Goal: Navigation & Orientation: Find specific page/section

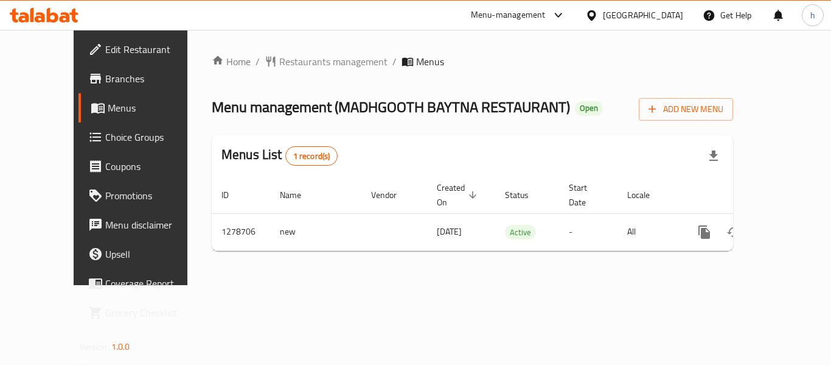
click at [105, 172] on span "Coupons" at bounding box center [153, 166] width 97 height 15
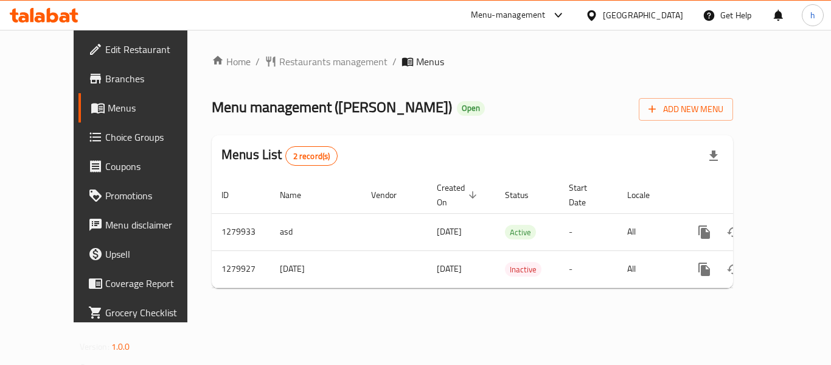
click at [546, 12] on div "Menu-management" at bounding box center [508, 15] width 75 height 15
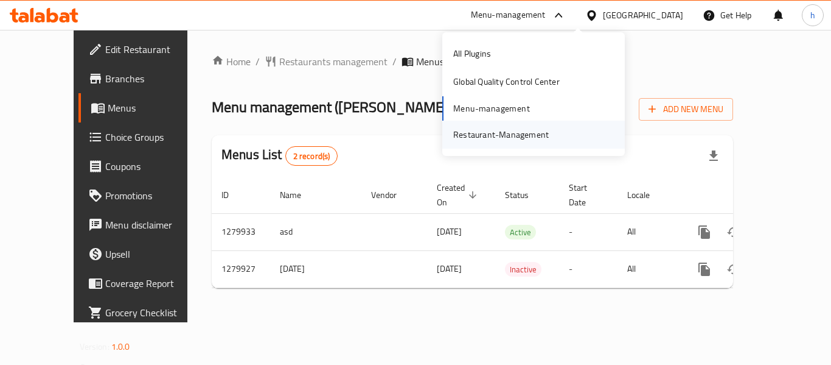
click at [501, 141] on div "Restaurant-Management" at bounding box center [501, 134] width 96 height 13
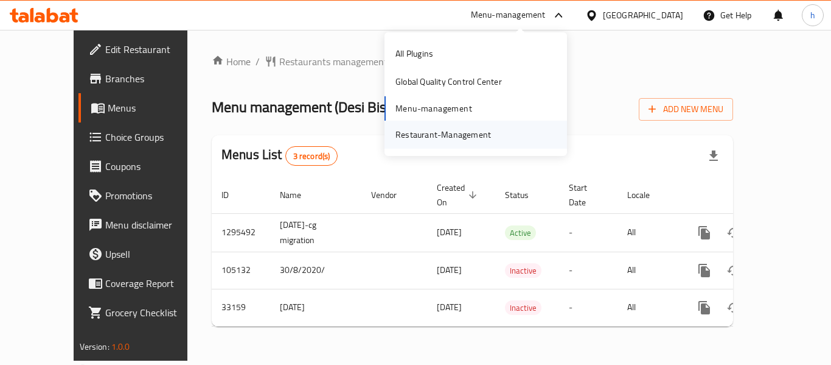
click at [491, 131] on div "Restaurant-Management" at bounding box center [443, 134] width 115 height 28
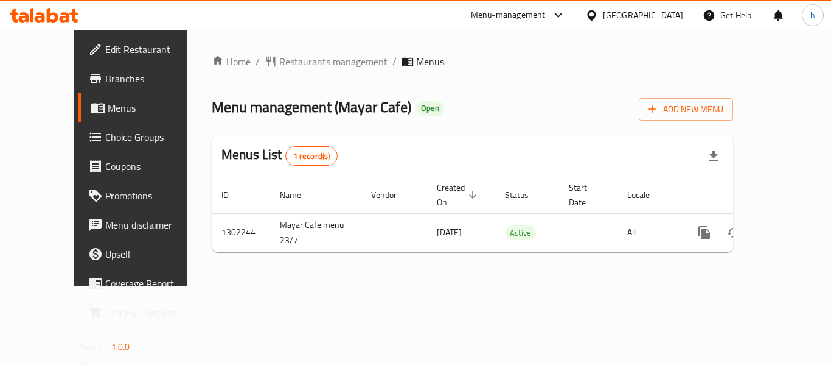
click at [506, 14] on div "Menu-management" at bounding box center [508, 15] width 75 height 15
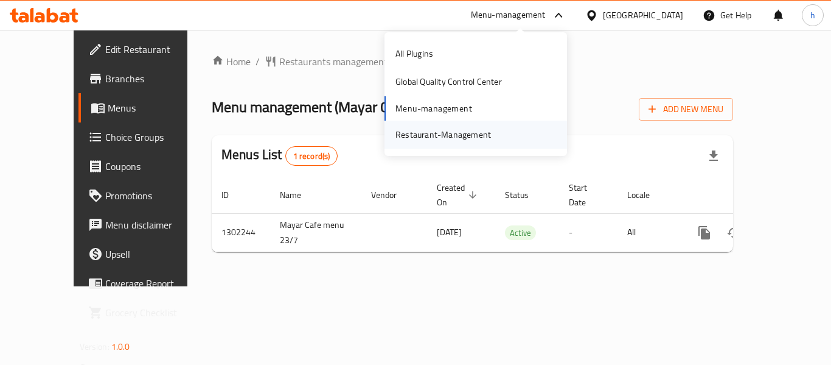
click at [480, 139] on div "Restaurant-Management" at bounding box center [444, 134] width 96 height 13
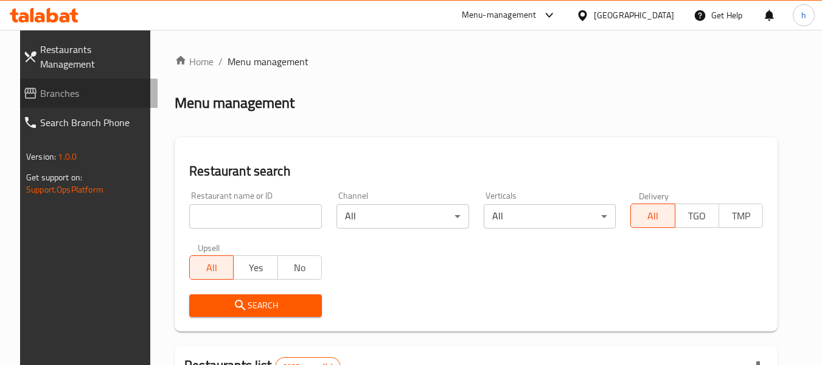
click at [54, 86] on span "Branches" at bounding box center [94, 93] width 108 height 15
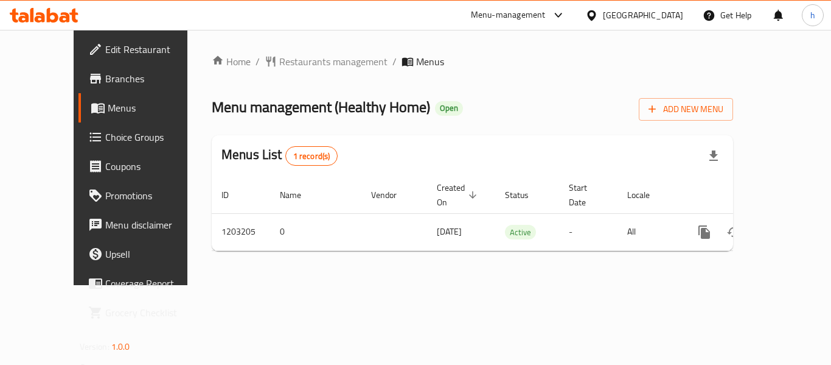
click at [546, 20] on div "Menu-management" at bounding box center [508, 15] width 75 height 15
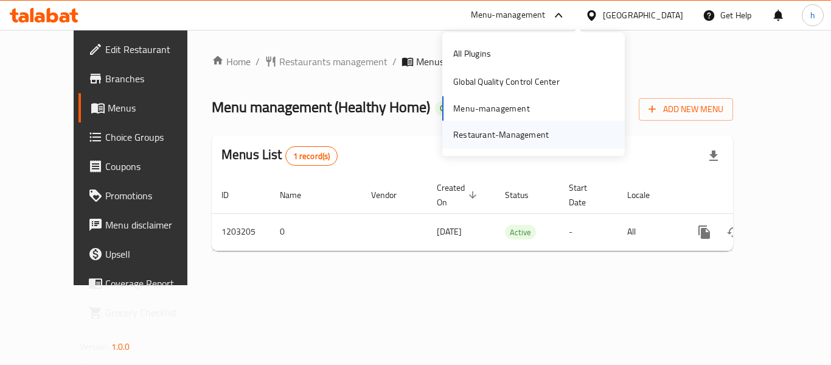
click at [485, 134] on div "Restaurant-Management" at bounding box center [501, 134] width 96 height 13
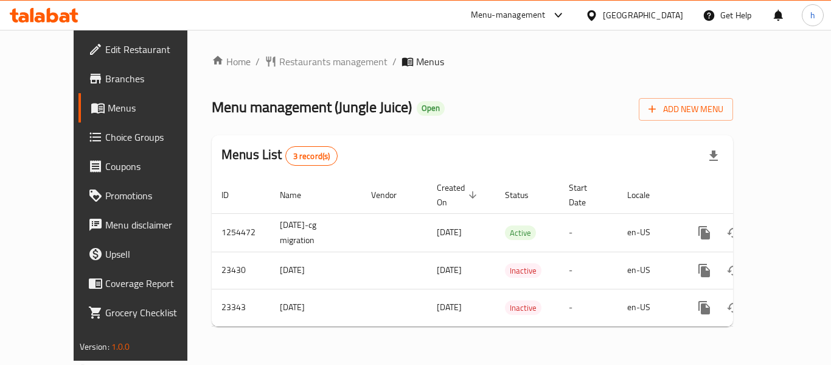
click at [501, 13] on div "Menu-management" at bounding box center [508, 15] width 75 height 15
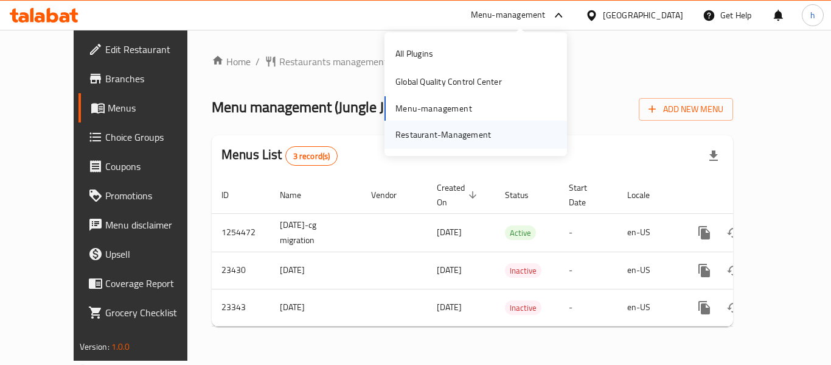
click at [466, 136] on div "Restaurant-Management" at bounding box center [444, 134] width 96 height 13
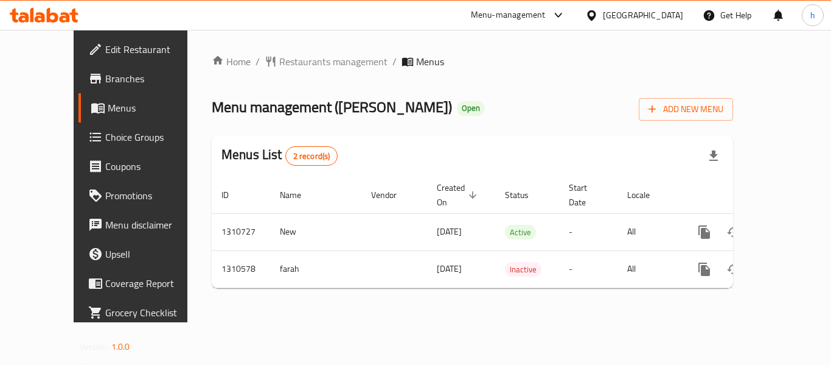
click at [506, 21] on div "Menu-management" at bounding box center [508, 15] width 75 height 15
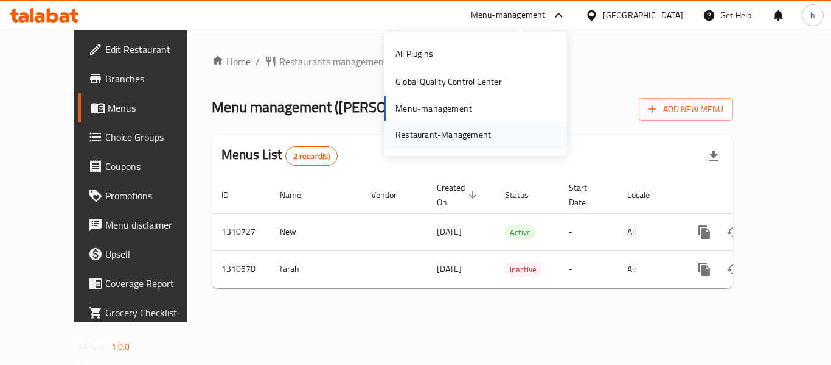
click at [412, 132] on div "Restaurant-Management" at bounding box center [444, 134] width 96 height 13
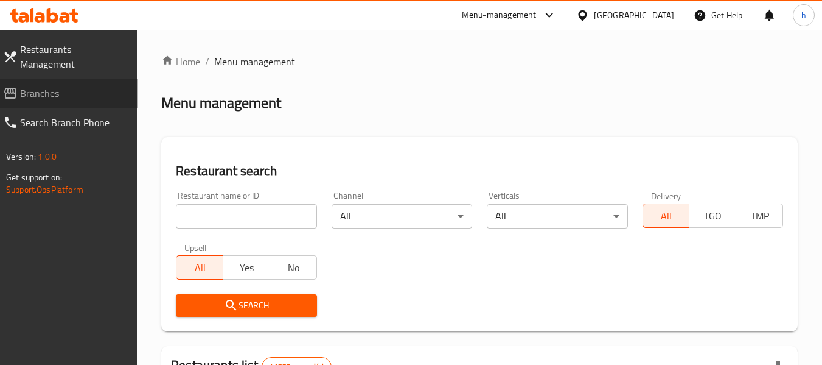
click at [69, 86] on span "Branches" at bounding box center [74, 93] width 108 height 15
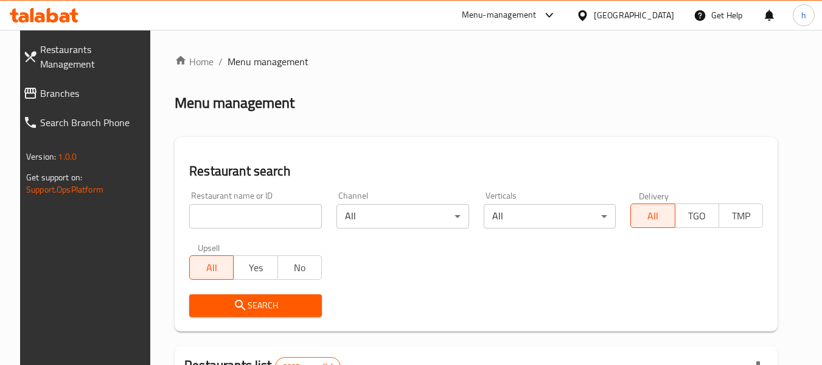
click at [69, 86] on span "Branches" at bounding box center [94, 93] width 108 height 15
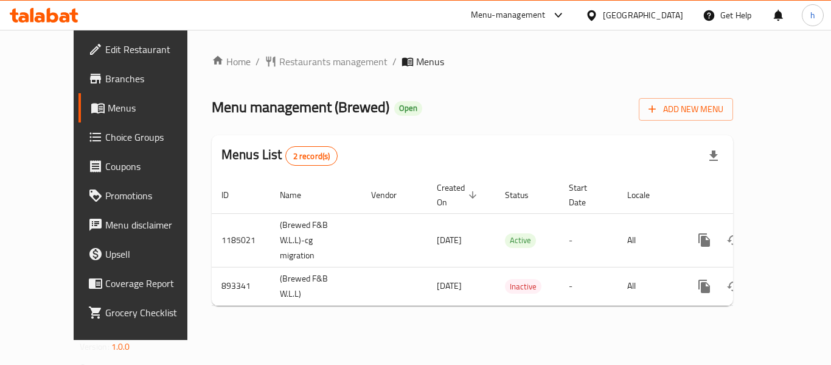
click at [108, 109] on span "Menus" at bounding box center [155, 107] width 95 height 15
click at [546, 15] on div "Menu-management" at bounding box center [508, 15] width 75 height 15
click at [501, 108] on div "All Plugins Global Quality Control Center Menu-management Restaurant-Management" at bounding box center [525, 94] width 183 height 109
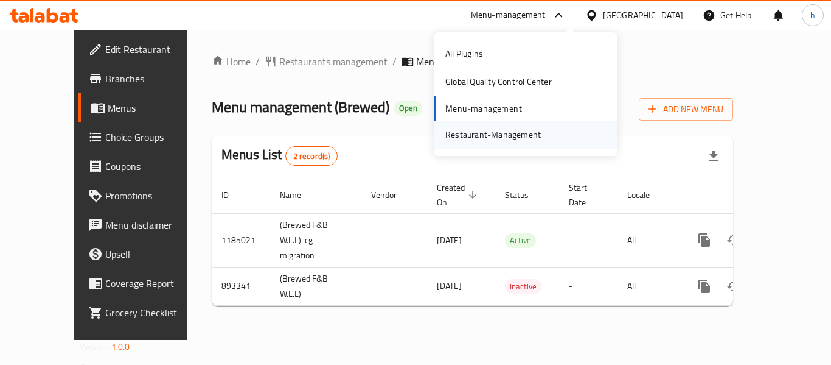
click at [485, 133] on div "Restaurant-Management" at bounding box center [493, 134] width 96 height 13
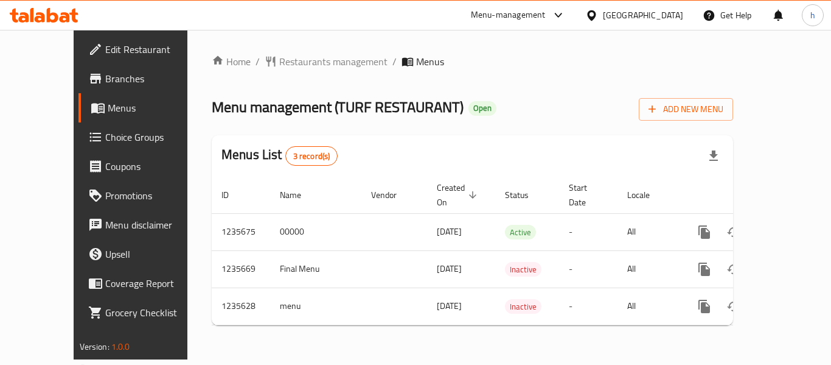
click at [546, 13] on div "Menu-management" at bounding box center [508, 15] width 75 height 15
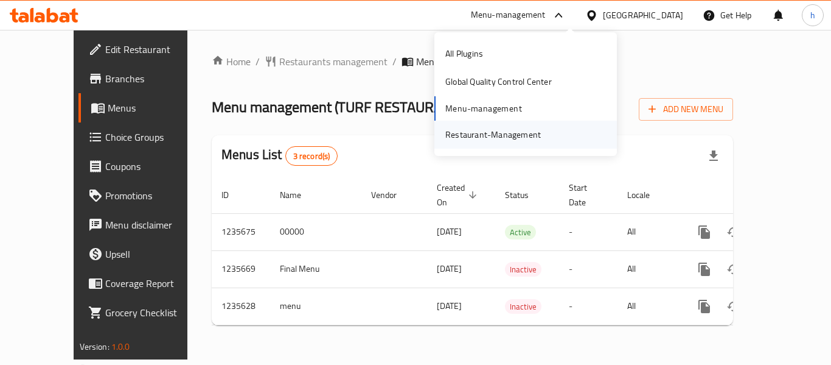
click at [500, 132] on div "Restaurant-Management" at bounding box center [493, 134] width 96 height 13
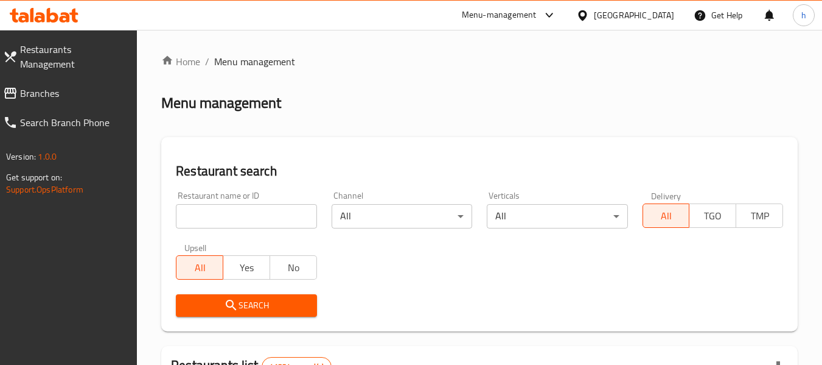
drag, startPoint x: 68, startPoint y: 85, endPoint x: 70, endPoint y: 99, distance: 14.7
click at [68, 86] on span "Branches" at bounding box center [74, 93] width 108 height 15
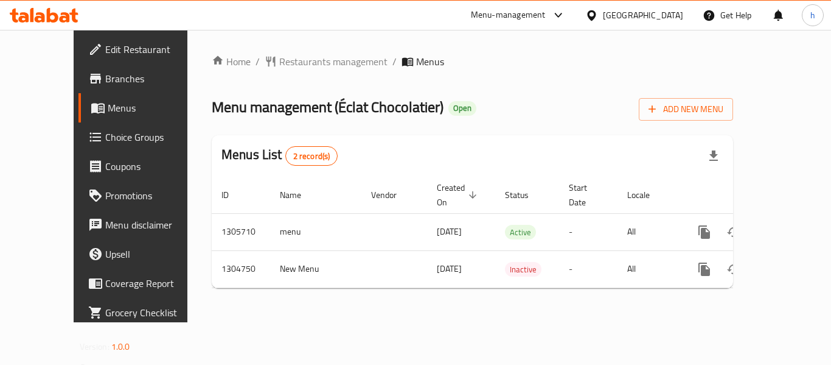
click at [546, 19] on div "Menu-management" at bounding box center [508, 15] width 75 height 15
click at [511, 104] on div "All Plugins Global Quality Control Center Menu-management Restaurant-Management" at bounding box center [532, 94] width 183 height 109
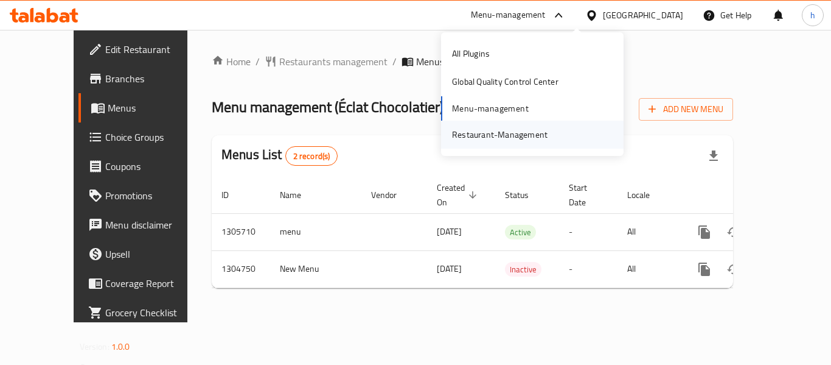
click at [504, 132] on div "Restaurant-Management" at bounding box center [500, 134] width 96 height 13
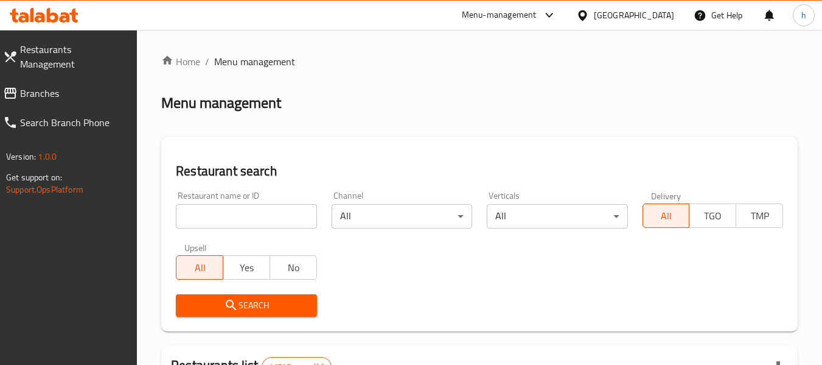
click at [73, 86] on span "Branches" at bounding box center [74, 93] width 108 height 15
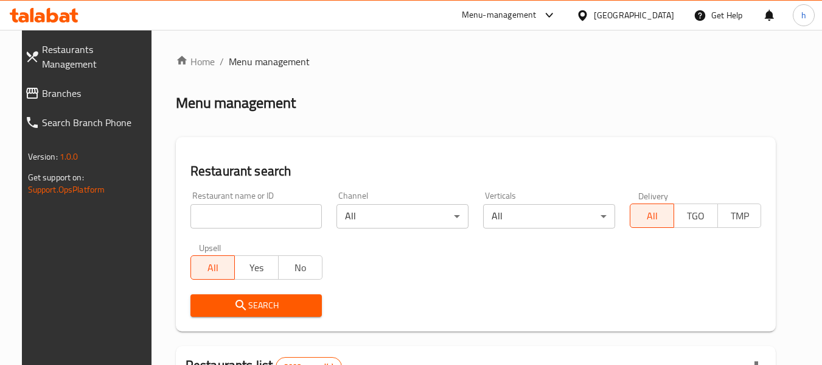
click at [63, 86] on span "Branches" at bounding box center [96, 93] width 108 height 15
